Goal: Task Accomplishment & Management: Complete application form

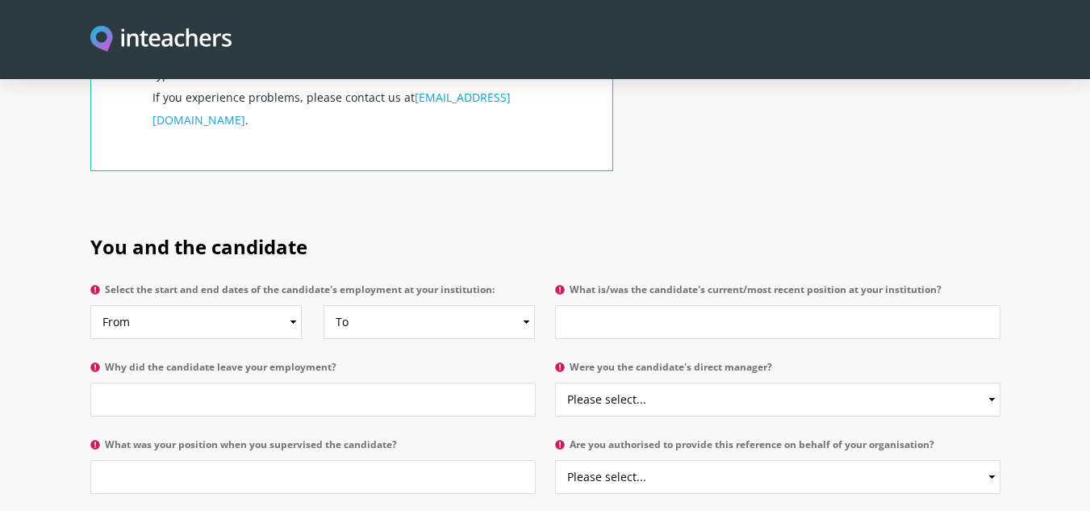
scroll to position [693, 0]
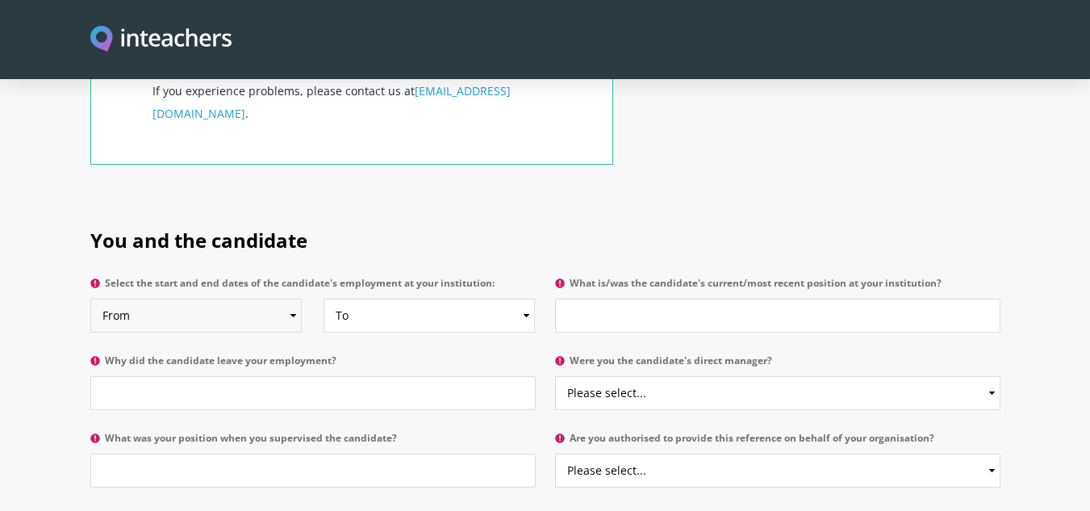
click at [294, 298] on select "From 2025 2024 2023 2022 2021 2020 2019 2018 2017 2016 2015 2014 2013 2012 2011…" at bounding box center [195, 315] width 211 height 34
select select "2019"
click at [90, 298] on select "From 2025 2024 2023 2022 2021 2020 2019 2018 2017 2016 2015 2014 2013 2012 2011…" at bounding box center [195, 315] width 211 height 34
click at [525, 298] on select "To Currently 2025 2024 2023 2022 2021 2020 2019 2018 2017 2016 2015 2014 2013 2…" at bounding box center [428, 315] width 211 height 34
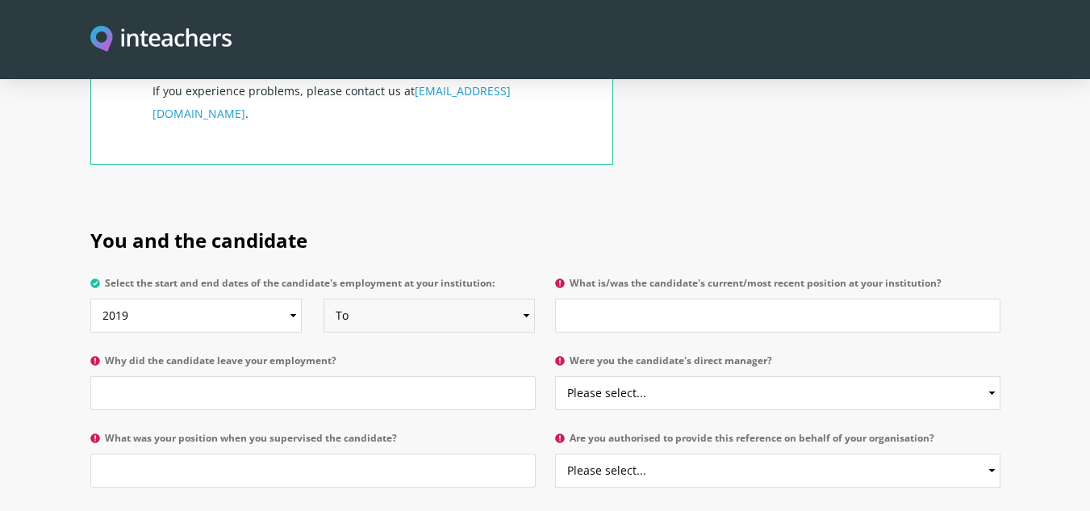
click at [525, 298] on select "To Currently 2025 2024 2023 2022 2021 2020 2019 2018 2017 2016 2015 2014 2013 2…" at bounding box center [428, 315] width 211 height 34
select select "2023"
click at [323, 298] on select "To Currently 2025 2024 2023 2022 2021 2020 2019 2018 2017 2016 2015 2014 2013 2…" at bounding box center [428, 315] width 211 height 34
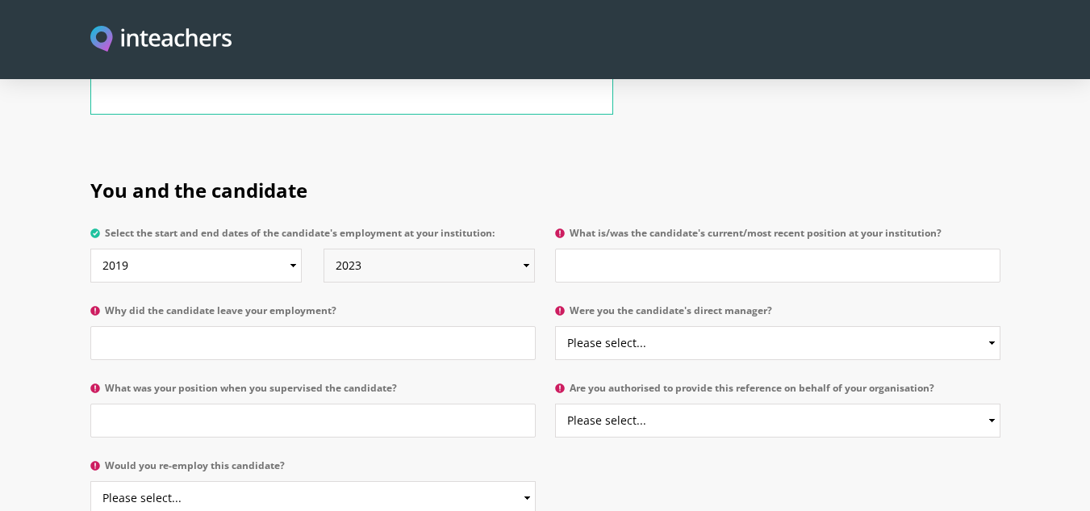
scroll to position [765, 0]
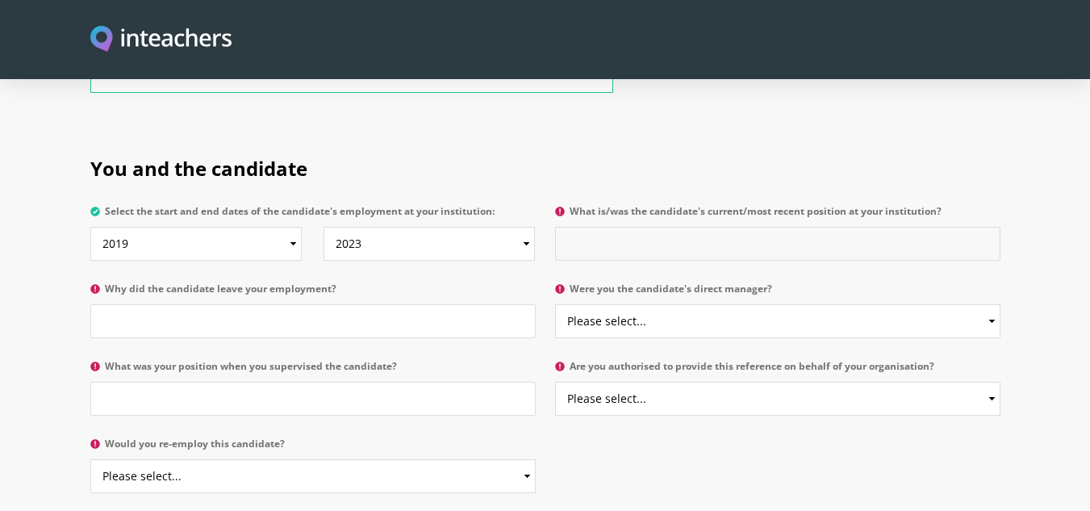
click at [664, 227] on input "What is/was the candidate's current/most recent position at your institution?" at bounding box center [777, 244] width 445 height 34
click at [670, 227] on input "Research officer" at bounding box center [777, 244] width 445 height 34
type input "R"
type input "T"
click at [991, 382] on select "Please select... Yes No" at bounding box center [777, 399] width 445 height 34
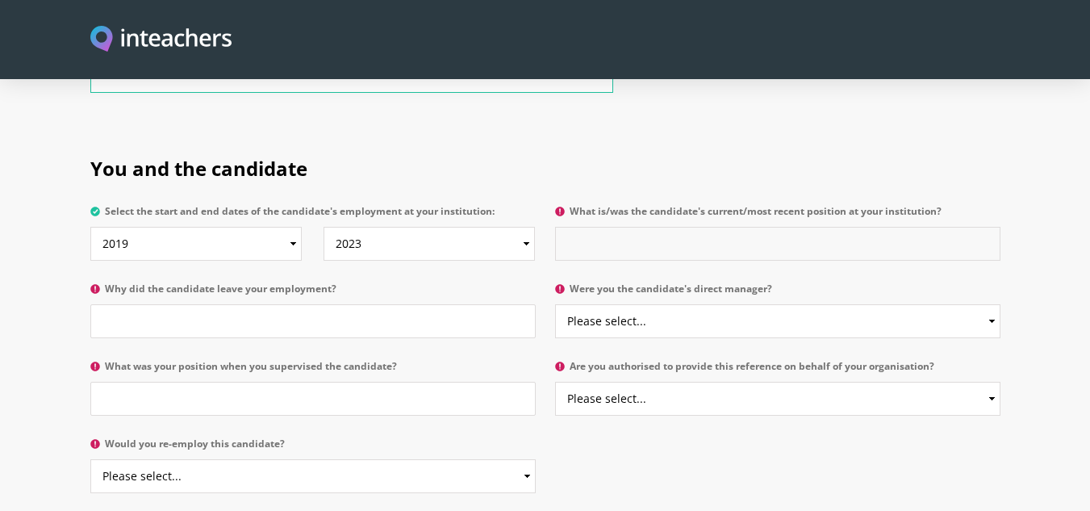
click at [649, 227] on input "What is/was the candidate's current/most recent position at your institution?" at bounding box center [777, 244] width 445 height 34
type input "student"
click at [194, 304] on input "Why did the candidate leave your employment?" at bounding box center [312, 321] width 445 height 34
type input "study/work abroad"
click at [992, 304] on select "Please select... Yes No" at bounding box center [777, 321] width 445 height 34
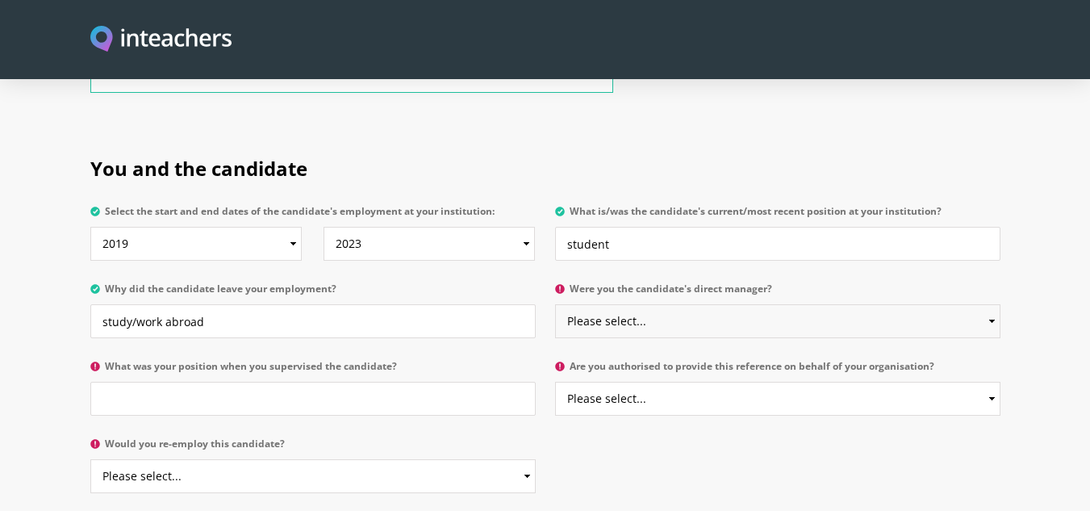
select select "Yes"
click at [555, 304] on select "Please select... Yes No" at bounding box center [777, 321] width 445 height 34
click at [185, 382] on input "What was your position when you supervised the candidate?" at bounding box center [312, 399] width 445 height 34
type input "Assosciate Professor"
click at [991, 382] on select "Please select... Yes No" at bounding box center [777, 399] width 445 height 34
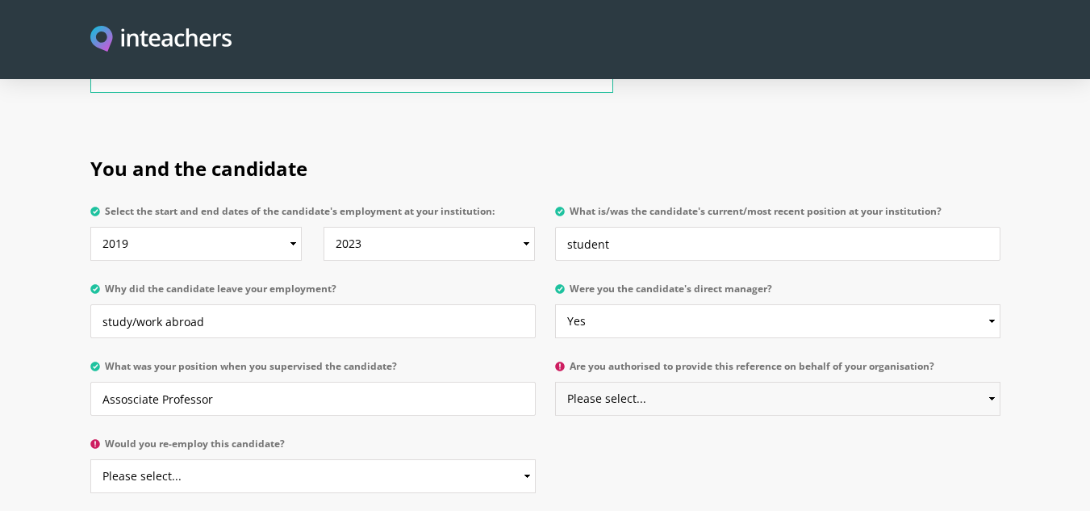
select select "Yes"
click at [555, 382] on select "Please select... Yes No" at bounding box center [777, 399] width 445 height 34
click at [524, 459] on select "Please select... Yes No" at bounding box center [312, 476] width 445 height 34
select select "Yes"
click at [90, 459] on select "Please select... Yes No" at bounding box center [312, 476] width 445 height 34
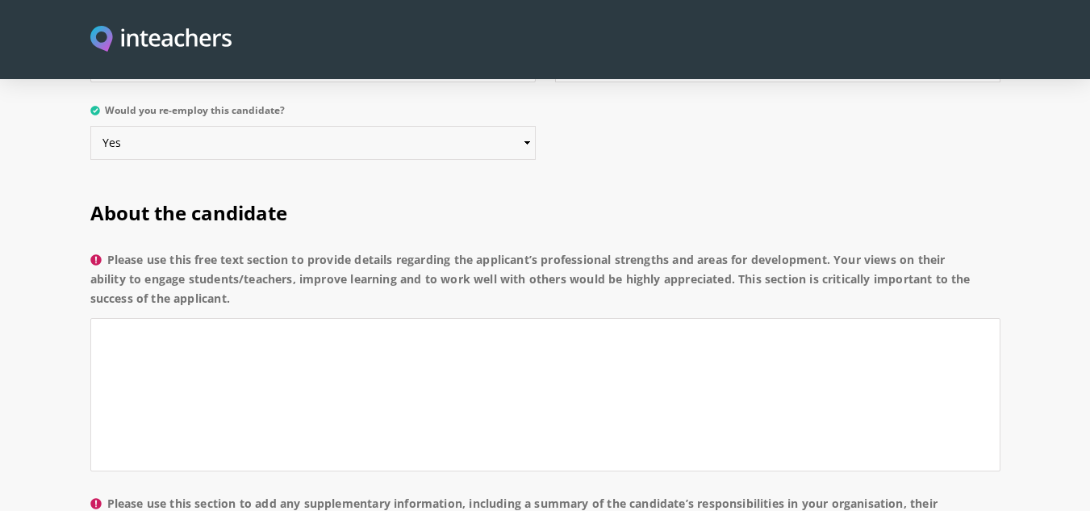
scroll to position [1130, 0]
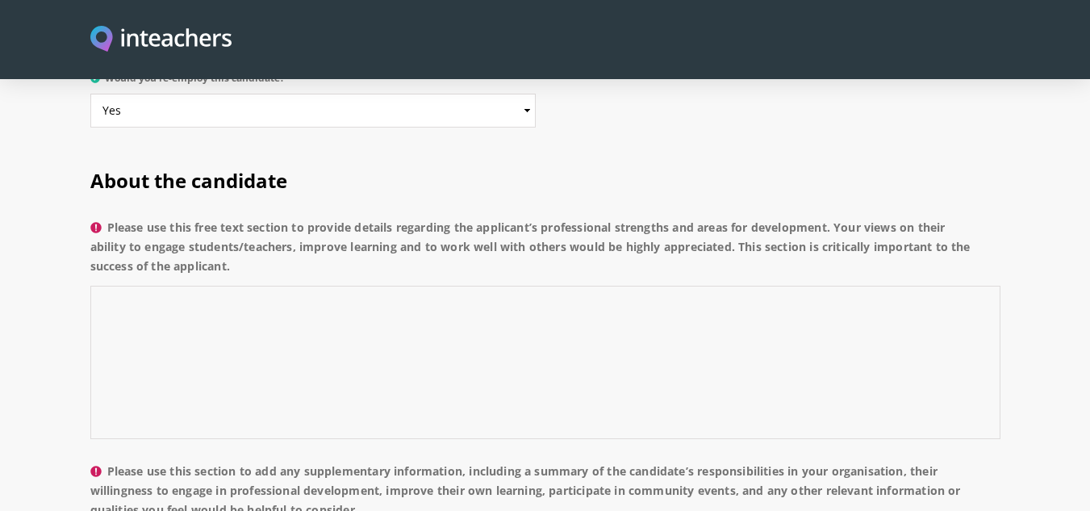
click at [178, 286] on textarea "Please use this free text section to provide details regarding the applicant’s …" at bounding box center [545, 362] width 910 height 153
paste textarea "He has strong convictions tempered by good judgment and reason; he has firm spi…"
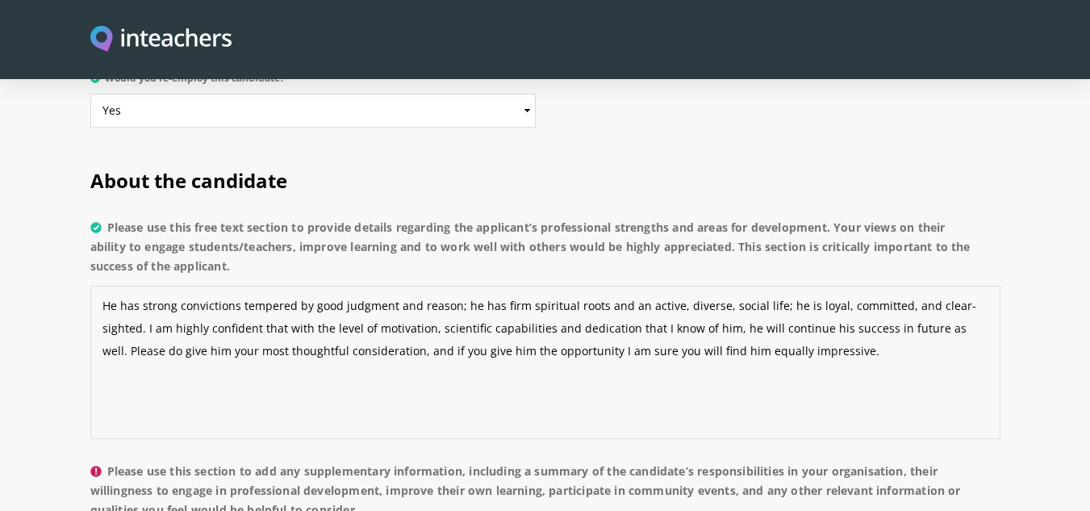
type textarea "He has strong convictions tempered by good judgment and reason; he has firm spi…"
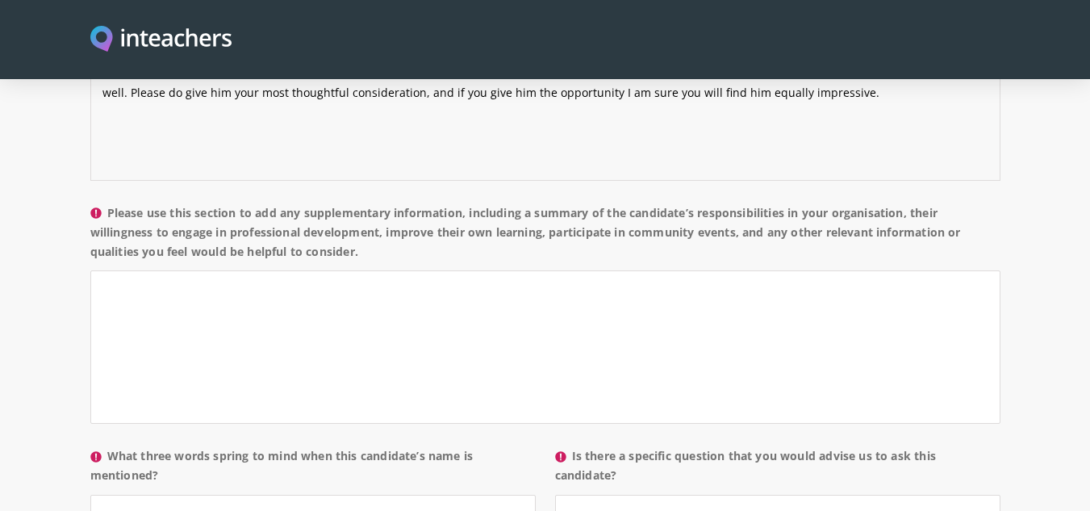
scroll to position [1431, 0]
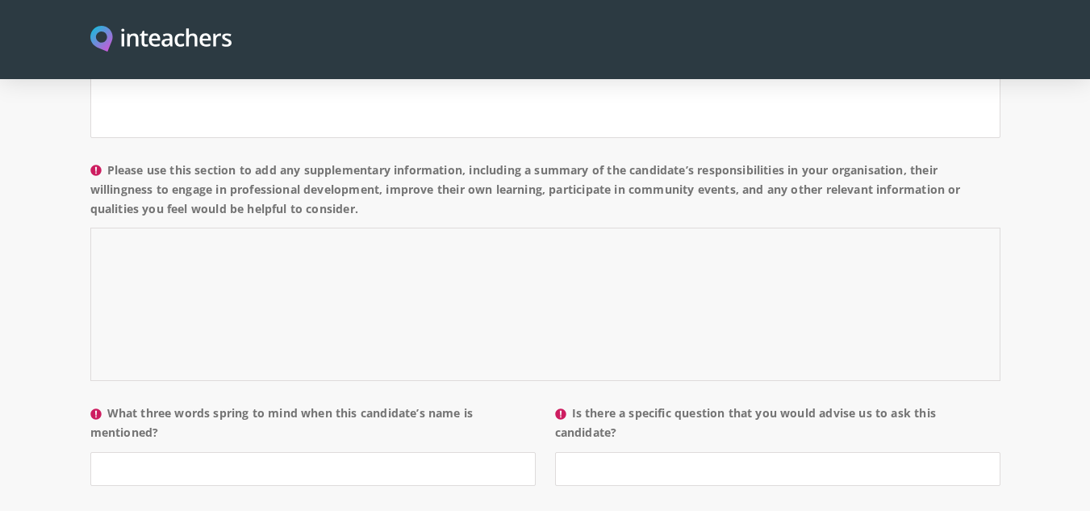
click at [240, 227] on textarea "Please use this section to add any supplementary information, including a summa…" at bounding box center [545, 303] width 910 height 153
paste textarea "I know him personally for his sound professional and technical skills as well a…"
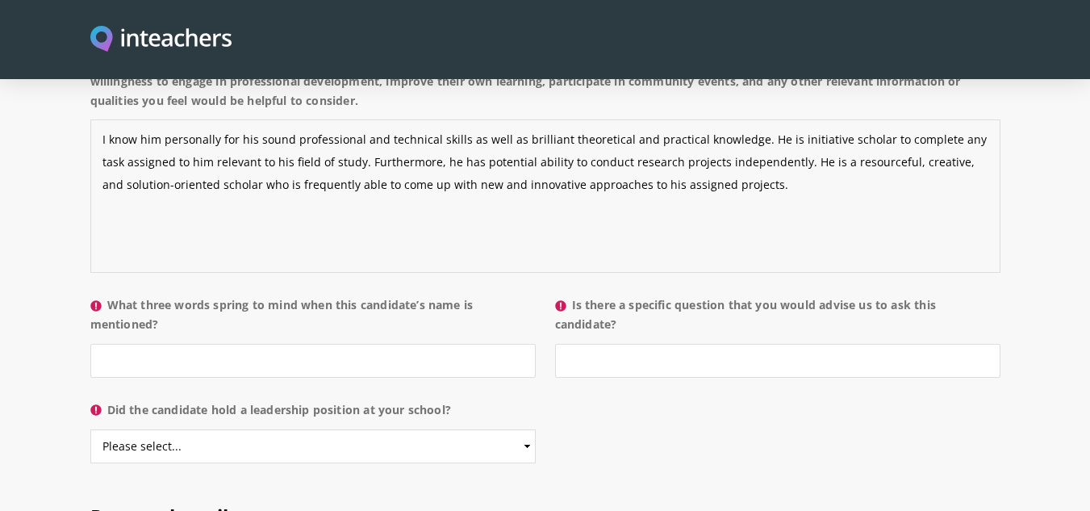
scroll to position [1604, 0]
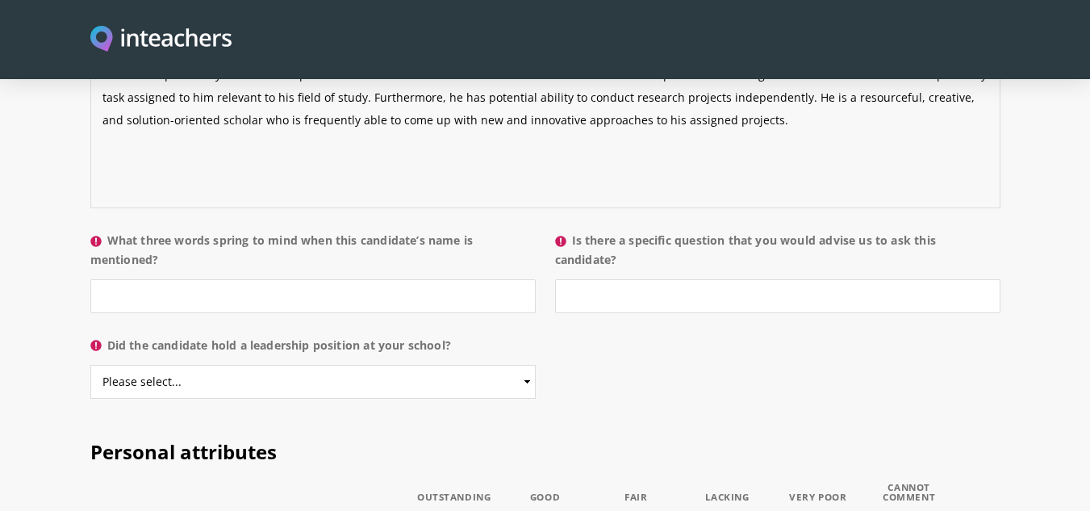
type textarea "I know him personally for his sound professional and technical skills as well a…"
click at [184, 279] on input "What three words spring to mind when this candidate’s name is mentioned?" at bounding box center [312, 296] width 445 height 34
type input "Devoted/hardworking/dedicated"
click at [664, 279] on input "Is there a specific question that you would advise us to ask this candidate?" at bounding box center [777, 296] width 445 height 34
type input "highly recommended"
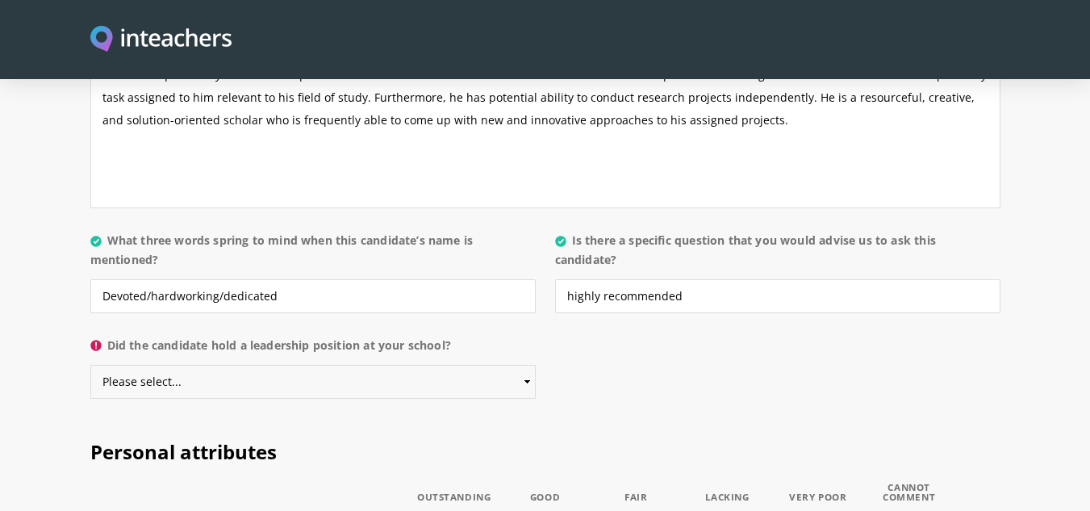
click at [319, 365] on select "Please select... Yes No" at bounding box center [312, 382] width 445 height 34
select select "Yes"
click at [90, 365] on select "Please select... Yes No" at bounding box center [312, 382] width 445 height 34
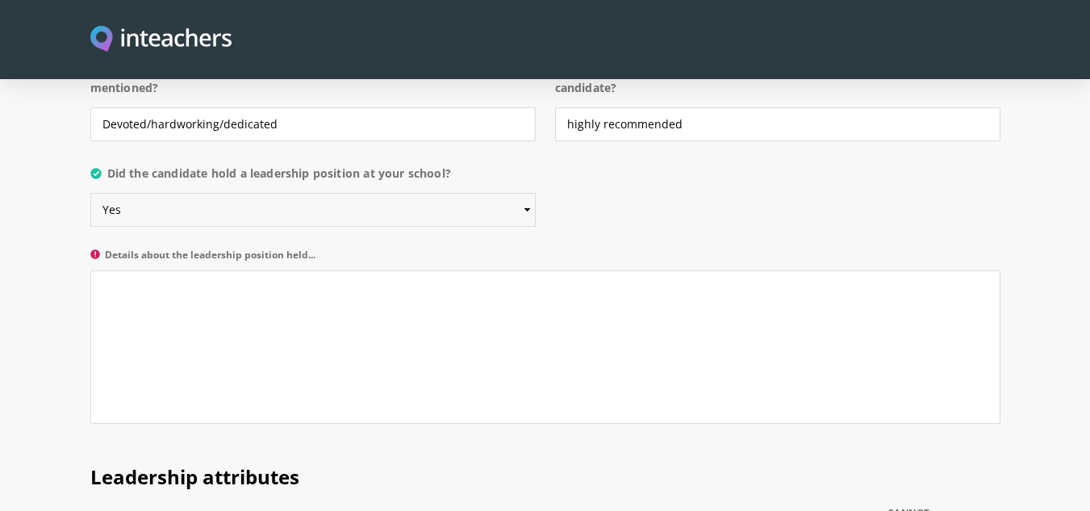
scroll to position [1797, 0]
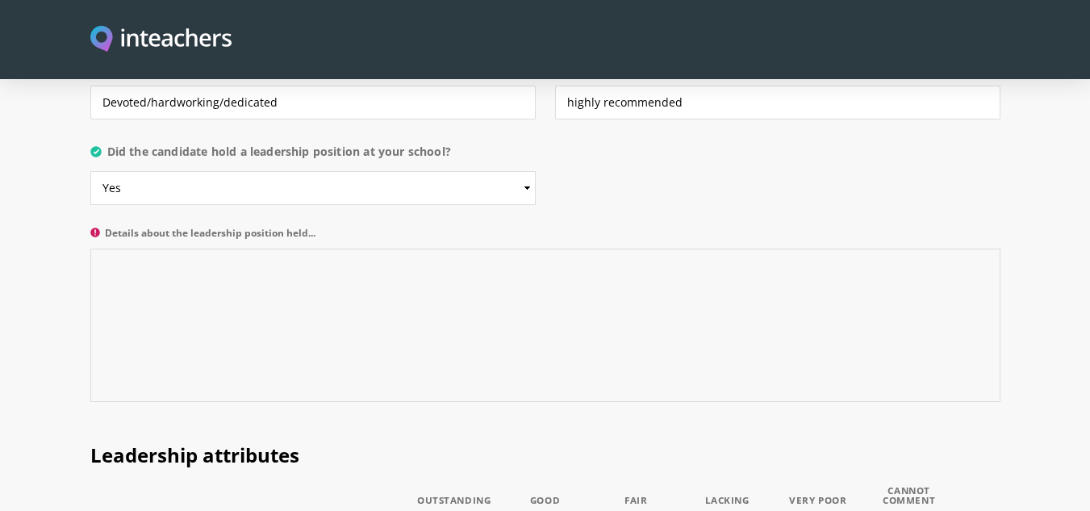
click at [162, 248] on textarea "Details about the leadership position held..." at bounding box center [545, 324] width 910 height 153
type textarea "D"
type textarea "S"
click at [513, 302] on textarea "Class representative" at bounding box center [545, 324] width 910 height 153
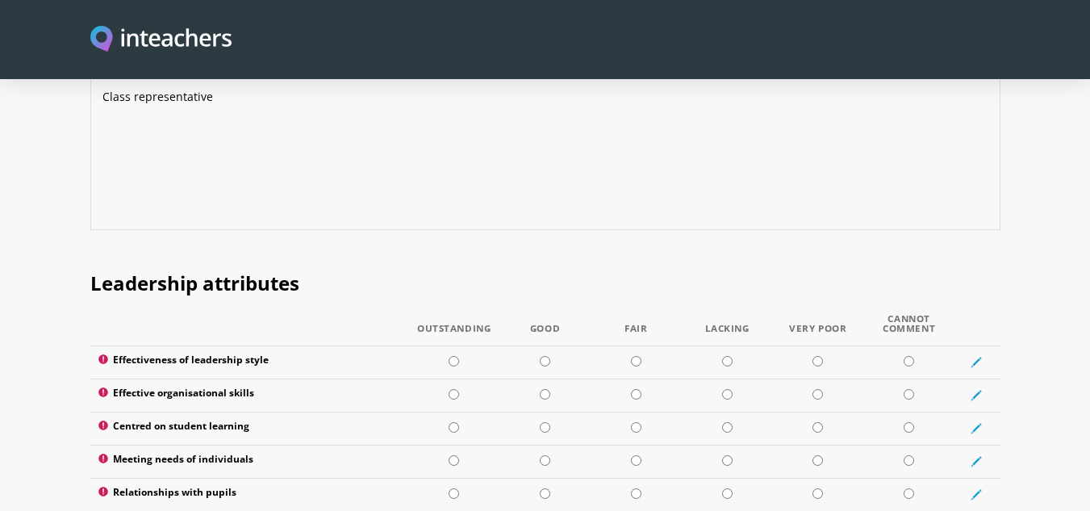
scroll to position [2076, 0]
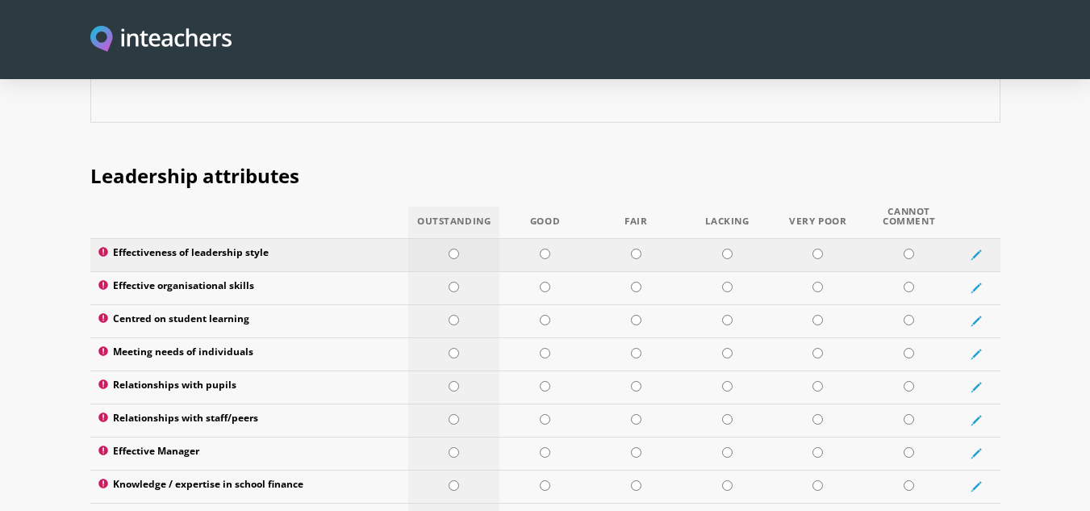
type textarea "Class representative"
click at [449, 248] on input "radio" at bounding box center [454, 253] width 10 height 10
radio input "true"
click at [548, 282] on input "radio" at bounding box center [545, 287] width 10 height 10
radio input "true"
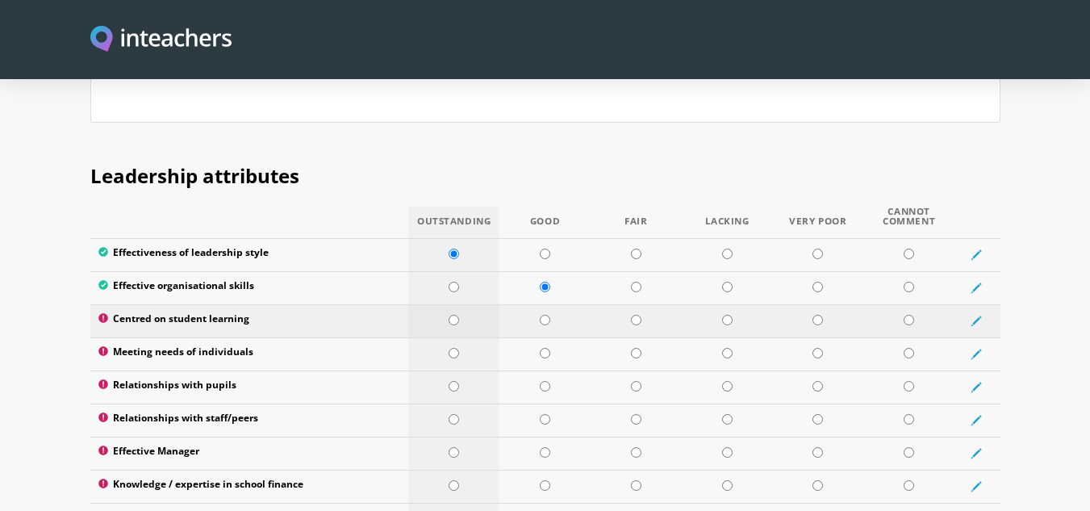
click at [457, 315] on input "radio" at bounding box center [454, 320] width 10 height 10
radio input "true"
click at [454, 348] on input "radio" at bounding box center [454, 353] width 10 height 10
radio input "true"
click at [450, 381] on input "radio" at bounding box center [454, 386] width 10 height 10
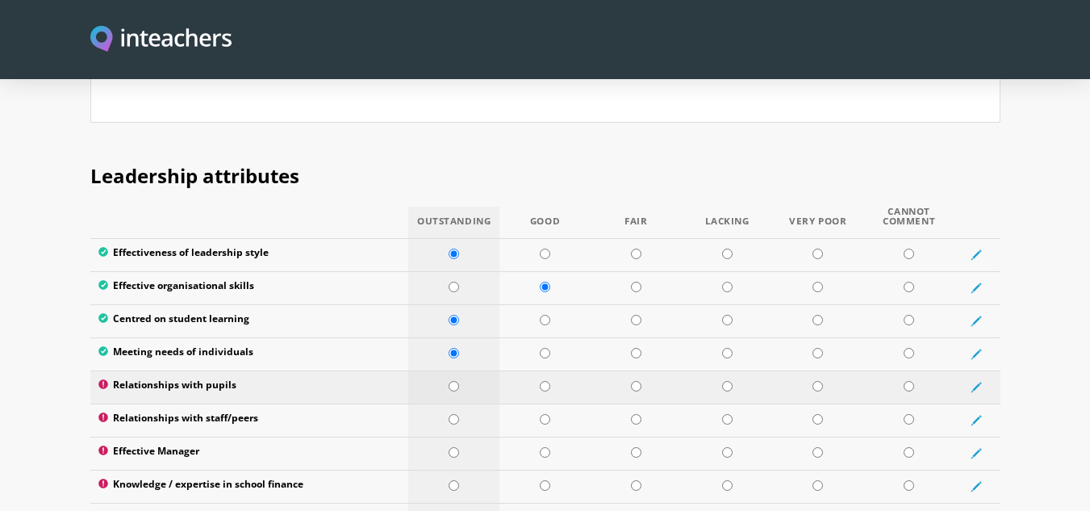
radio input "true"
click at [453, 414] on input "radio" at bounding box center [454, 419] width 10 height 10
radio input "true"
